Goal: Obtain resource: Obtain resource

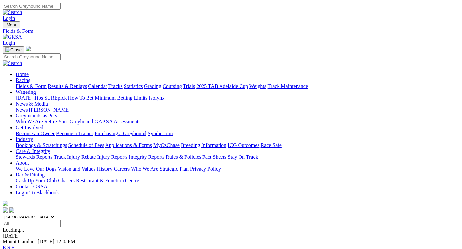
scroll to position [164, 0]
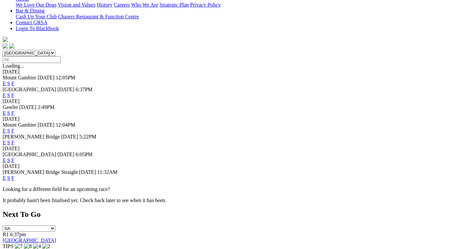
click at [14, 175] on link "F" at bounding box center [12, 178] width 3 height 6
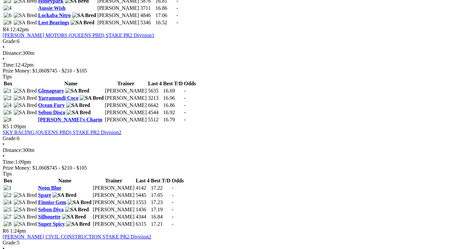
scroll to position [623, 0]
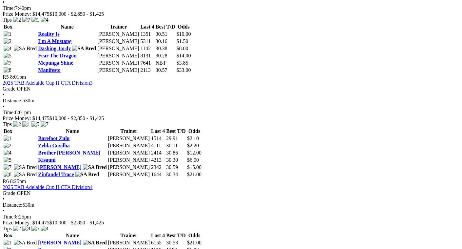
scroll to position [721, 0]
